Goal: Task Accomplishment & Management: Manage account settings

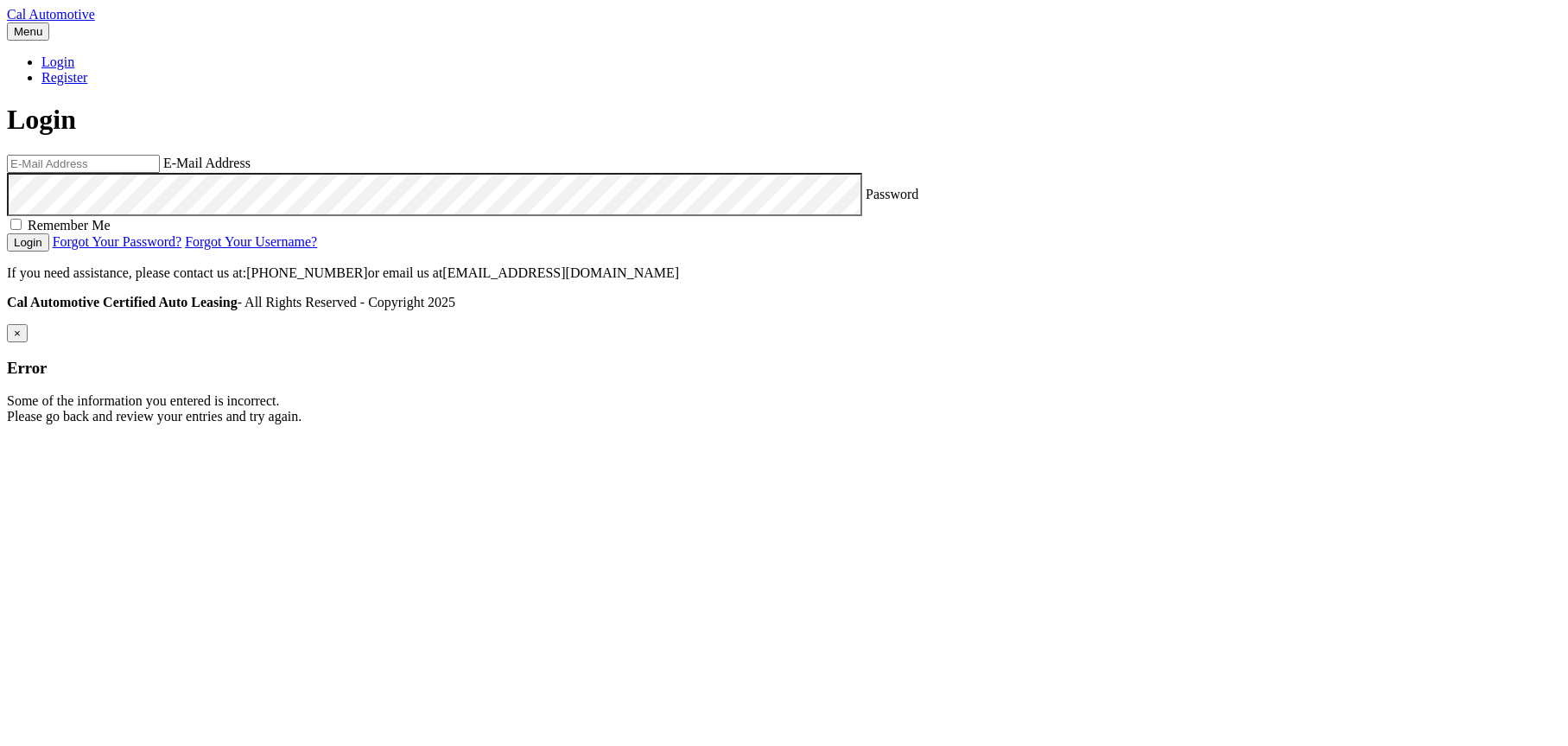
click at [160, 172] on input "email" at bounding box center [82, 163] width 153 height 18
click at [7, 438] on com-1password-button at bounding box center [7, 438] width 0 height 0
type input "[EMAIL_ADDRESS][DOMAIN_NAME]"
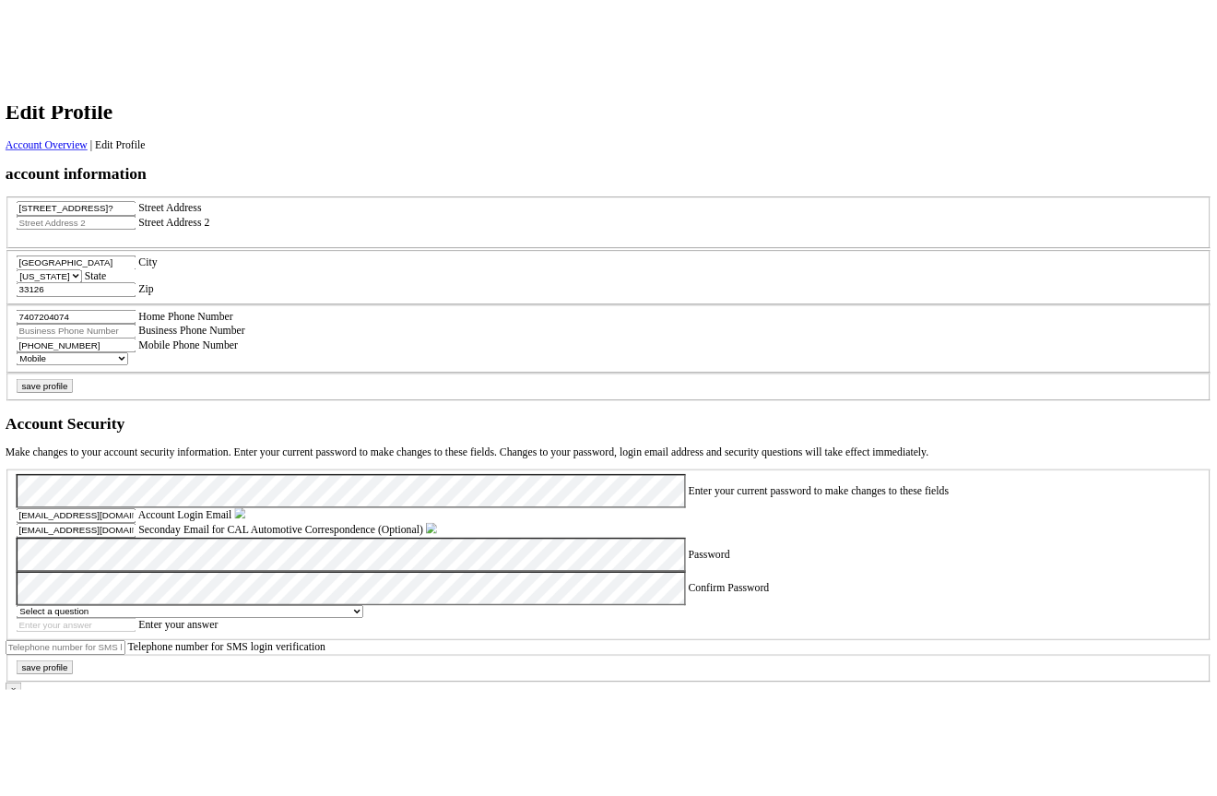
scroll to position [443, 0]
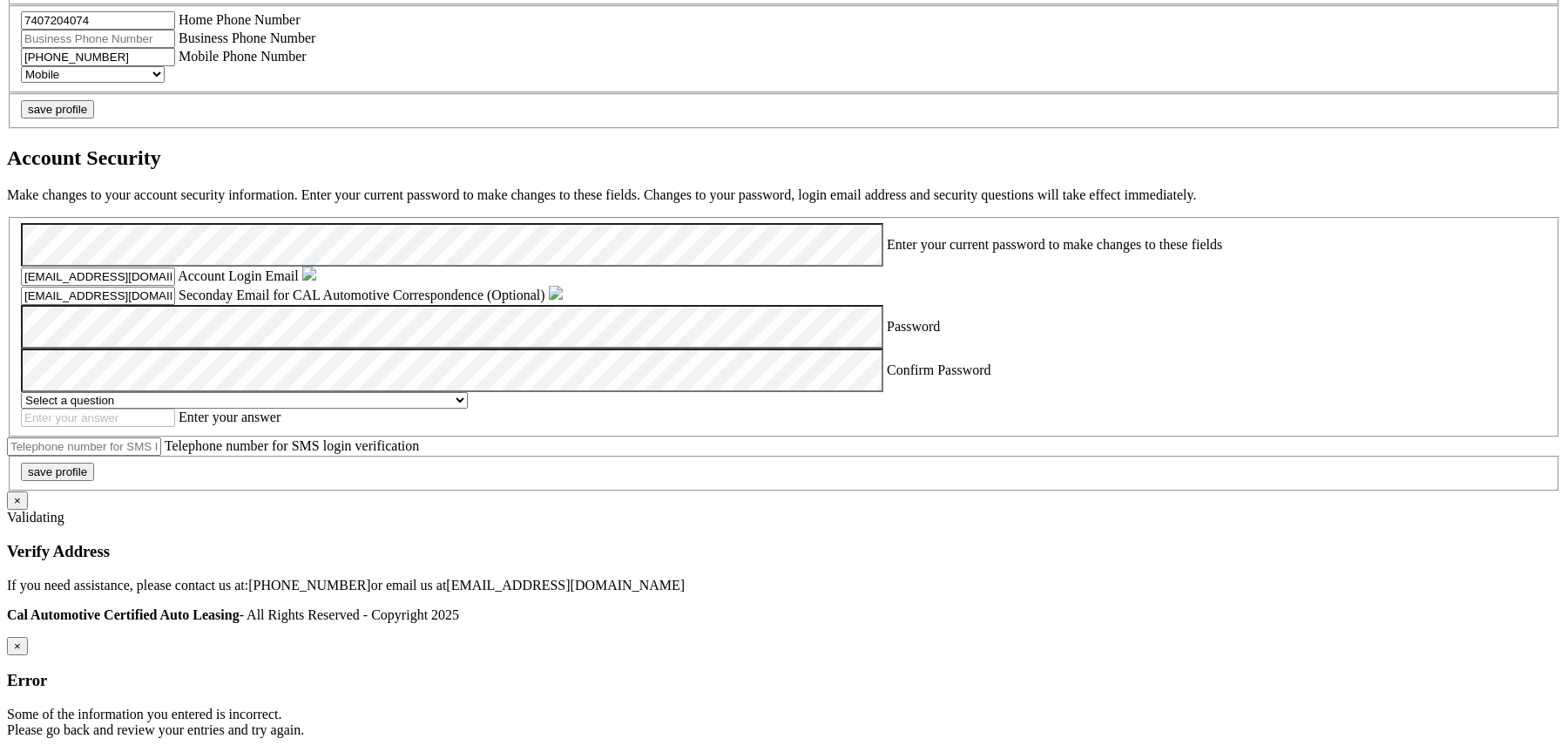
click at [588, 203] on p "Make changes to your account security information. Enter your current password …" at bounding box center [783, 195] width 1554 height 16
click at [175, 285] on input "[EMAIL_ADDRESS][DOMAIN_NAME]" at bounding box center [97, 276] width 154 height 18
click at [670, 203] on p "Make changes to your account security information. Enter your current password …" at bounding box center [783, 195] width 1554 height 16
click at [675, 203] on p "Make changes to your account security information. Enter your current password …" at bounding box center [783, 195] width 1554 height 16
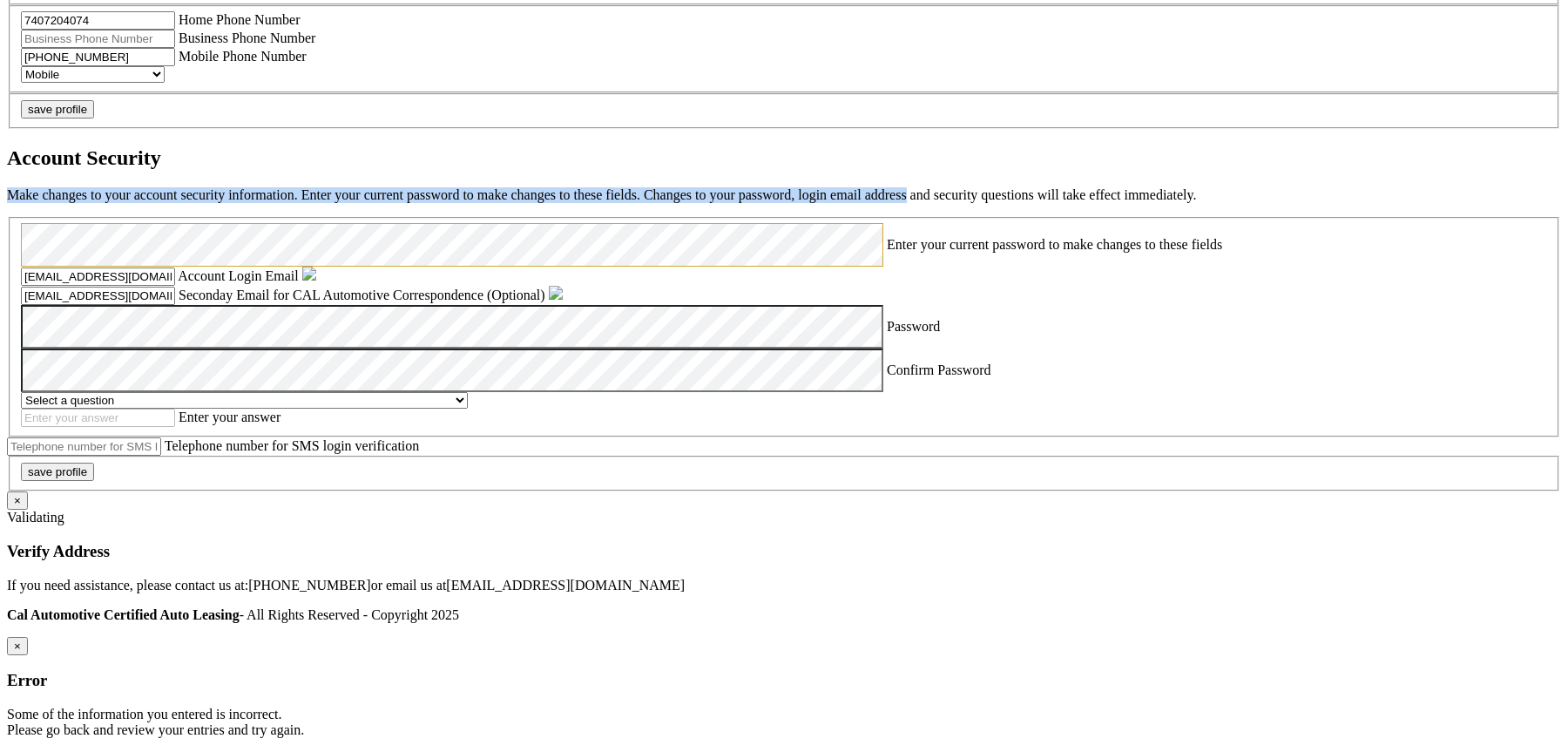
drag, startPoint x: 685, startPoint y: 476, endPoint x: 618, endPoint y: 443, distance: 74.7
click at [618, 443] on div "Account Security Make changes to your account security information. Enter your …" at bounding box center [783, 318] width 1554 height 345
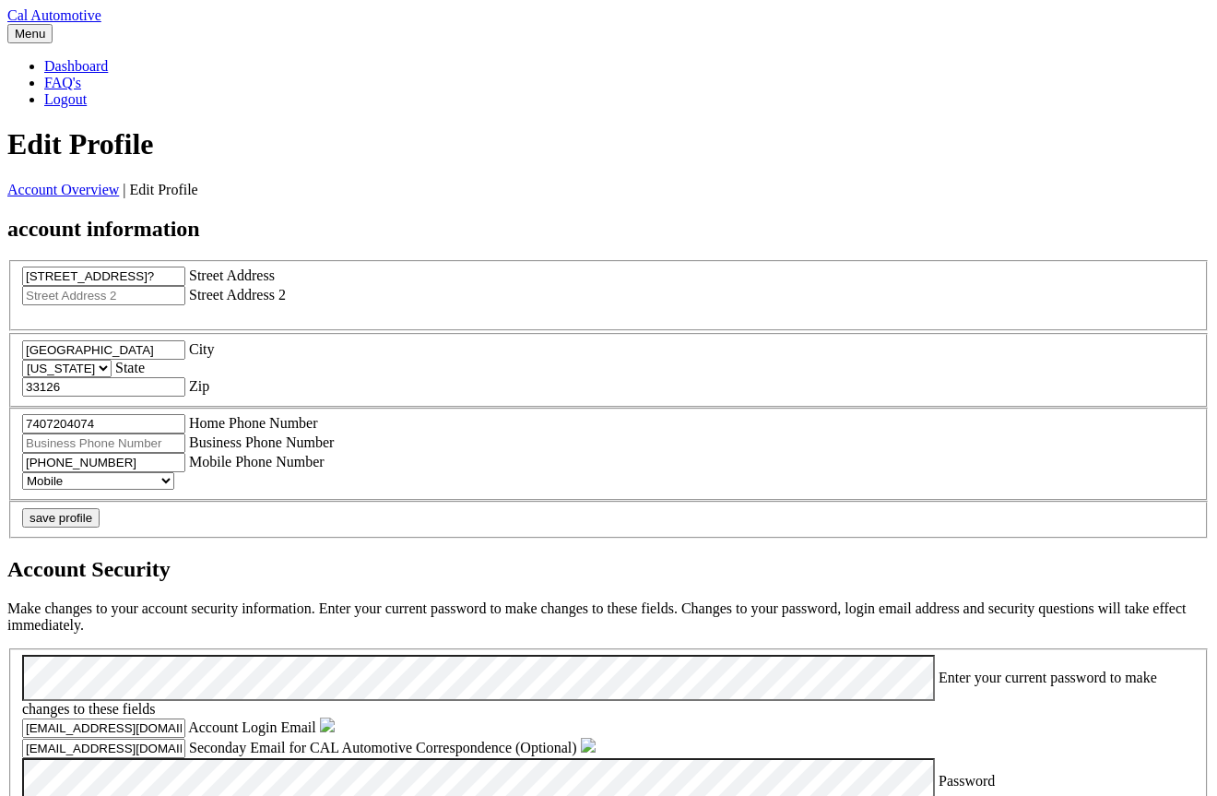
scroll to position [443, 0]
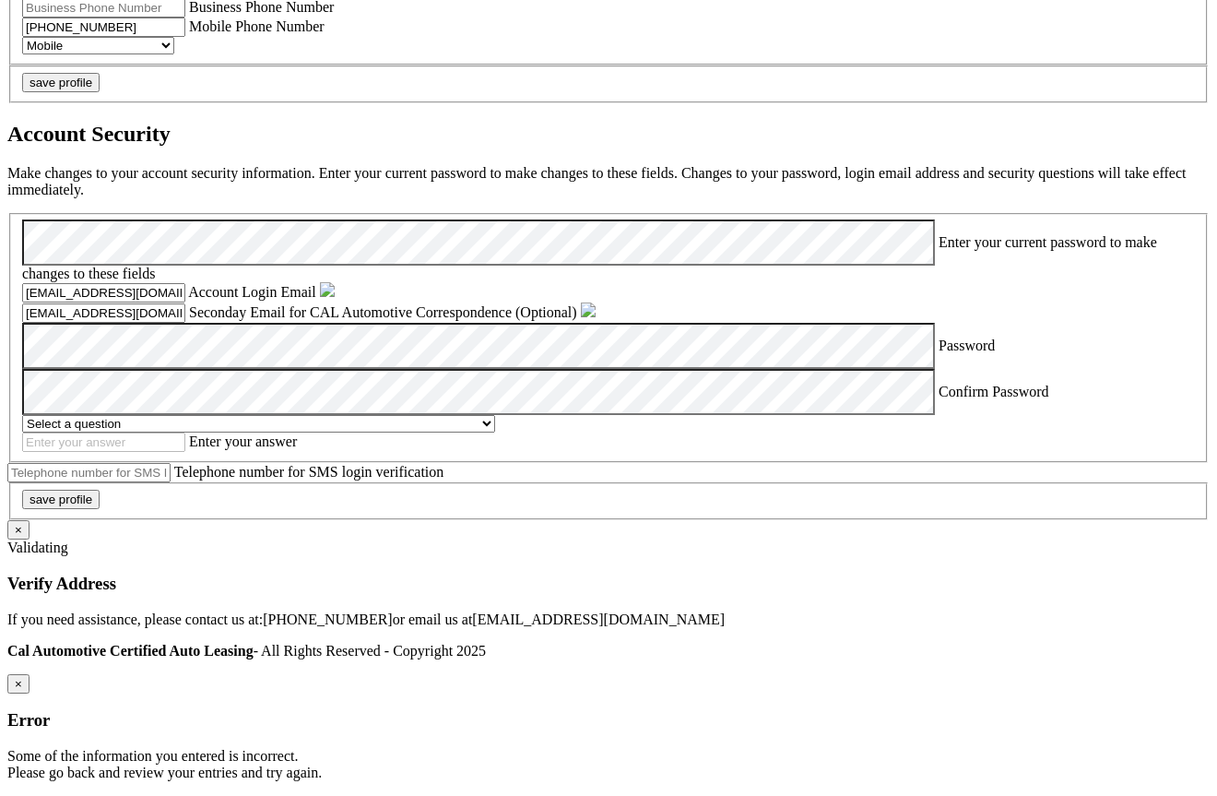
click at [740, 431] on div "Account Security Make changes to your account security information. Enter your …" at bounding box center [608, 321] width 1202 height 398
click at [1107, 395] on section "Account Overview | Edit Profile account information [STREET_ADDRESS]? Street Ad…" at bounding box center [608, 169] width 1202 height 847
